Goal: Information Seeking & Learning: Learn about a topic

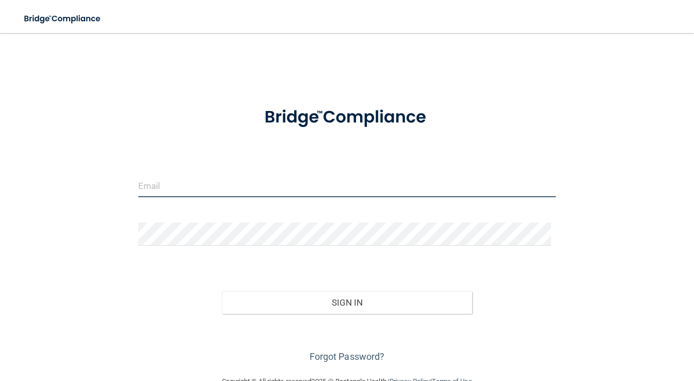
click at [280, 189] on input "email" at bounding box center [347, 185] width 418 height 23
type input "[PERSON_NAME][EMAIL_ADDRESS][DOMAIN_NAME]"
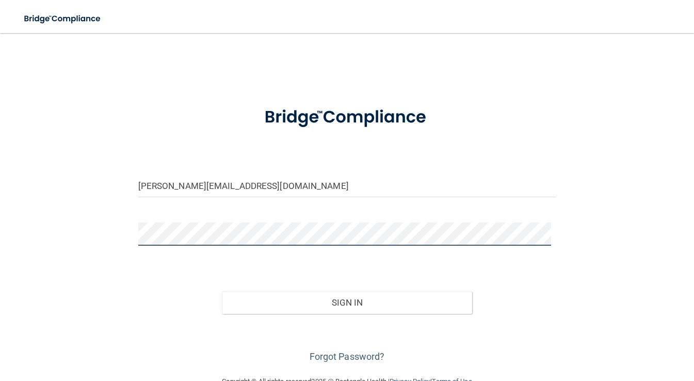
click at [222, 291] on button "Sign In" at bounding box center [347, 302] width 251 height 23
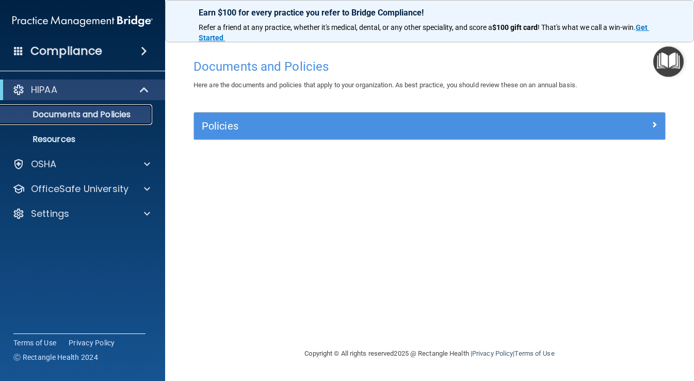
click at [85, 118] on p "Documents and Policies" at bounding box center [77, 114] width 141 height 10
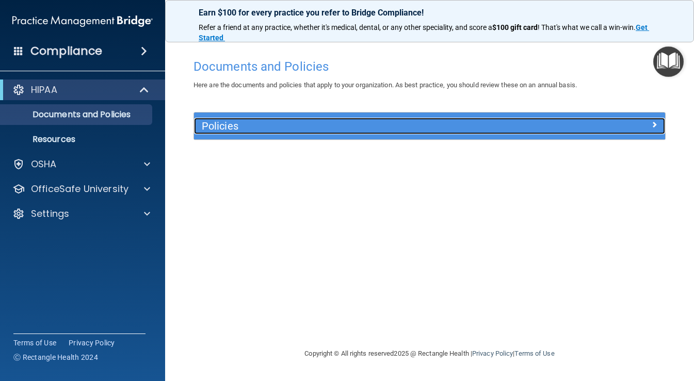
click at [369, 127] on h5 "Policies" at bounding box center [371, 125] width 338 height 11
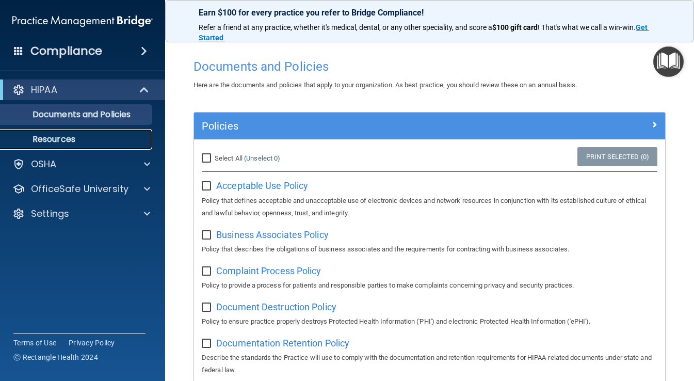
click at [88, 146] on link "Resources" at bounding box center [71, 139] width 162 height 21
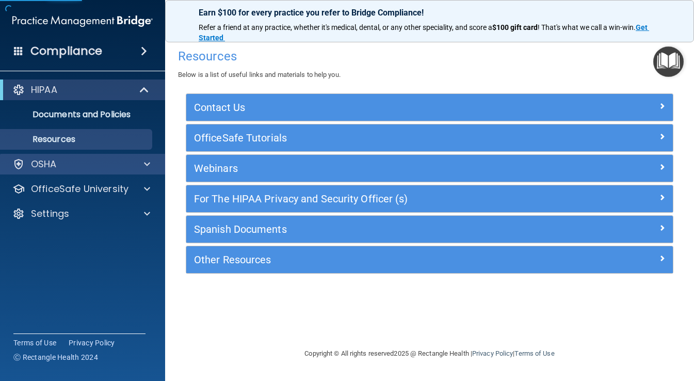
click at [86, 157] on div "OSHA" at bounding box center [83, 164] width 166 height 21
click at [88, 164] on div "OSHA" at bounding box center [69, 164] width 128 height 12
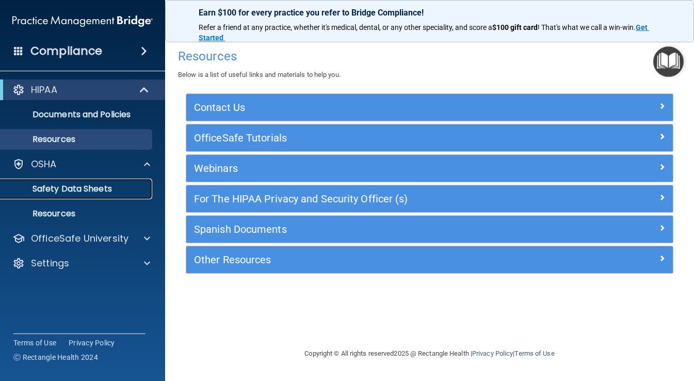
click at [93, 190] on p "Safety Data Sheets" at bounding box center [77, 189] width 141 height 10
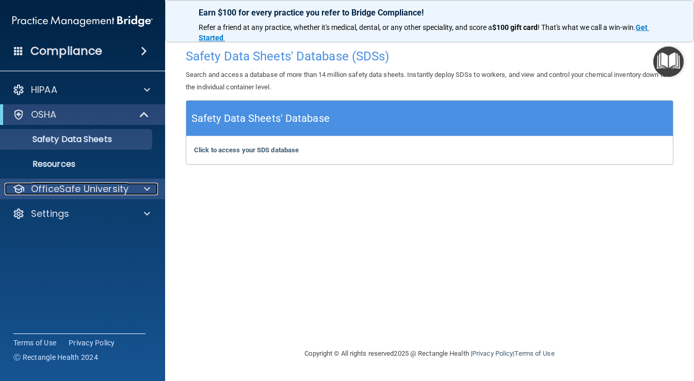
click at [89, 186] on p "OfficeSafe University" at bounding box center [79, 189] width 97 height 12
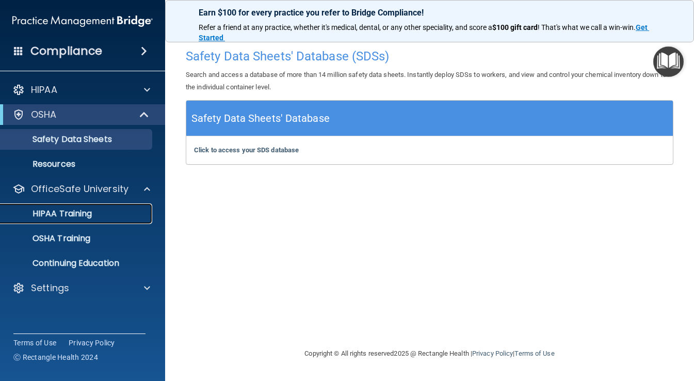
click at [84, 217] on p "HIPAA Training" at bounding box center [49, 213] width 85 height 10
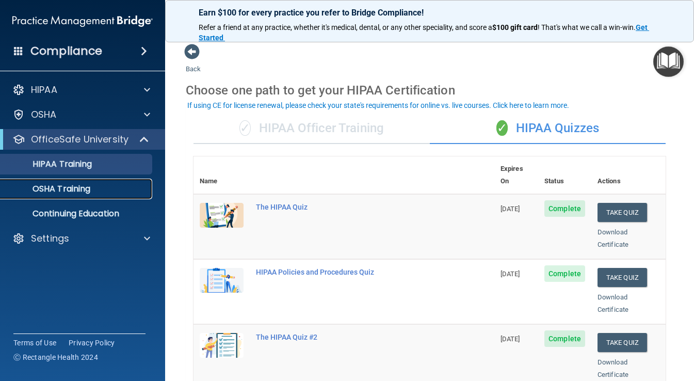
click at [87, 193] on p "OSHA Training" at bounding box center [49, 189] width 84 height 10
